Goal: Complete application form

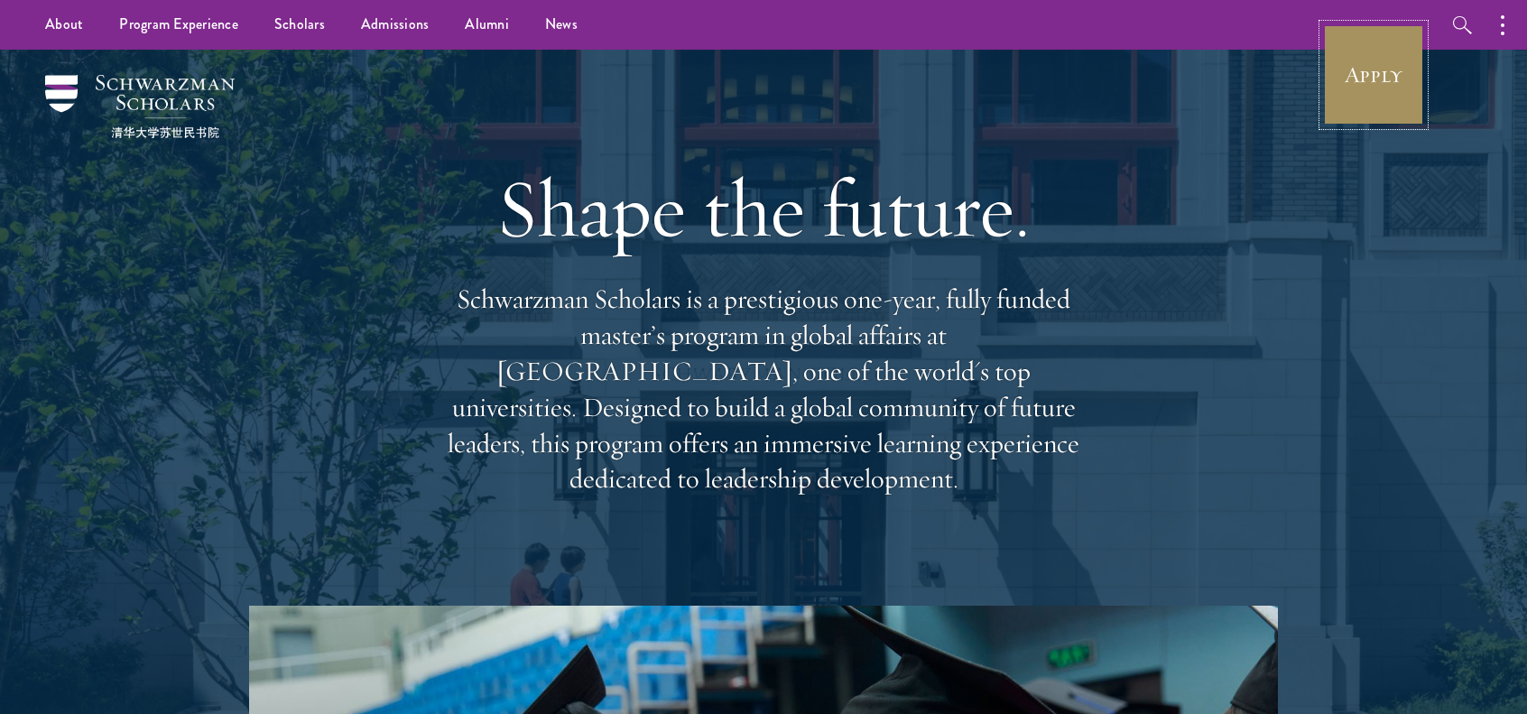
click at [1394, 97] on link "Apply" at bounding box center [1373, 74] width 101 height 101
click at [1367, 68] on link "Apply" at bounding box center [1373, 74] width 101 height 101
click at [1412, 82] on link "Apply" at bounding box center [1373, 74] width 101 height 101
